Goal: Unclear

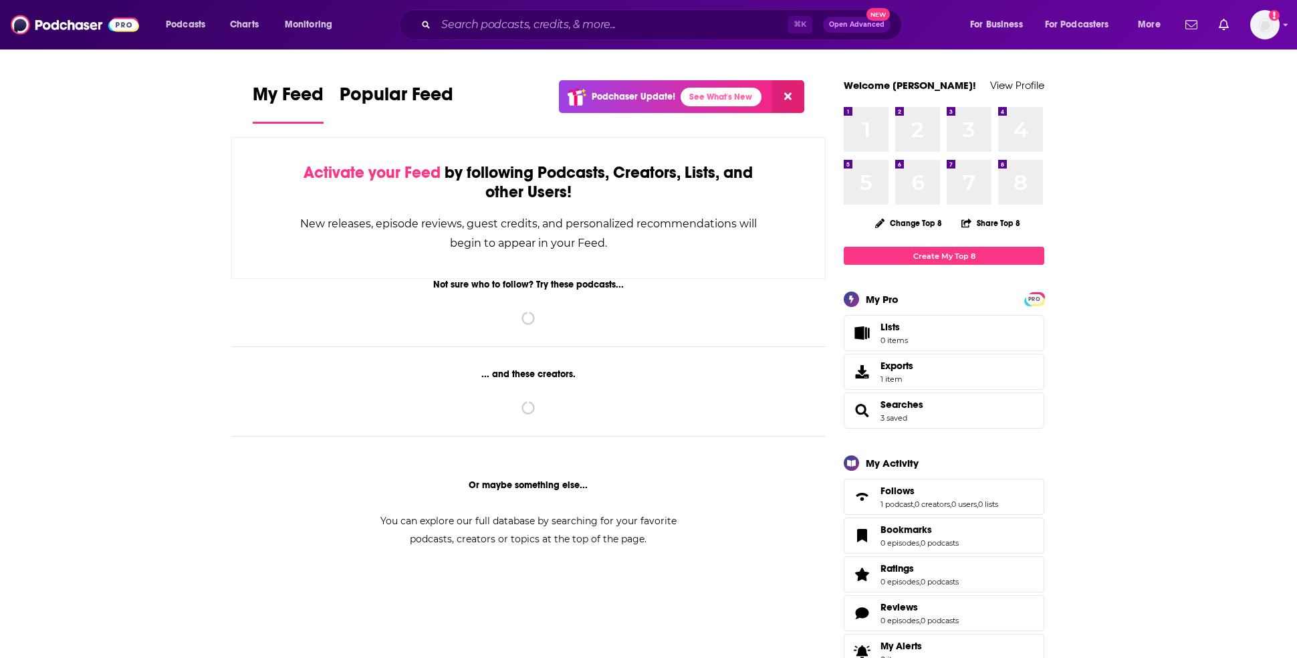
click at [551, 35] on div "⌘ K Open Advanced New" at bounding box center [650, 24] width 503 height 31
